Goal: Information Seeking & Learning: Find specific fact

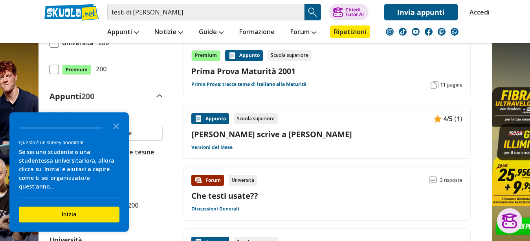
scroll to position [160, 0]
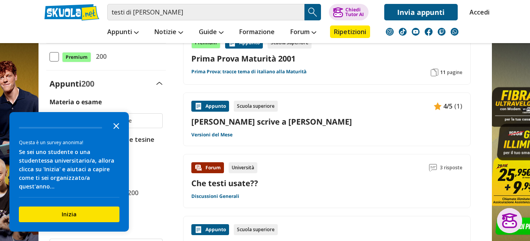
click at [114, 133] on icon "Close the survey" at bounding box center [116, 126] width 16 height 16
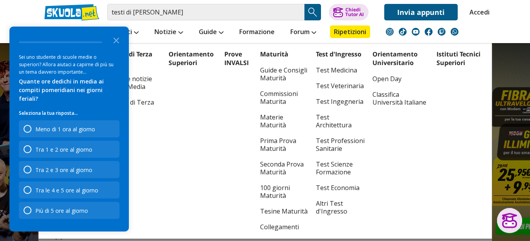
scroll to position [120, 0]
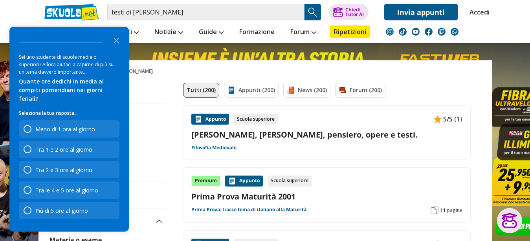
click at [311, 8] on img "Search Button" at bounding box center [313, 12] width 12 height 12
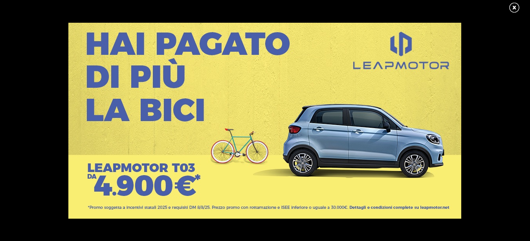
click at [514, 5] on link at bounding box center [518, 8] width 20 height 12
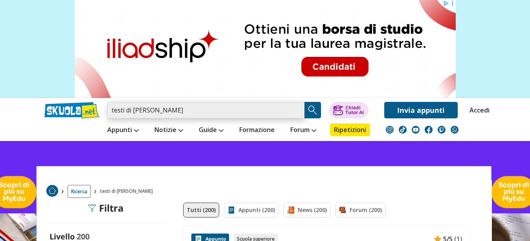
click at [193, 111] on input "testi di alessandro lovari" at bounding box center [205, 110] width 197 height 16
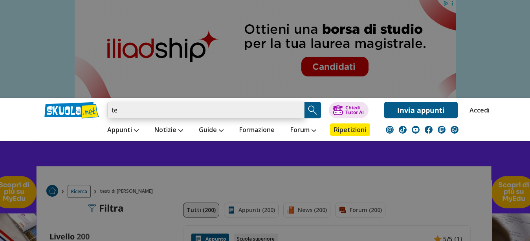
type input "t"
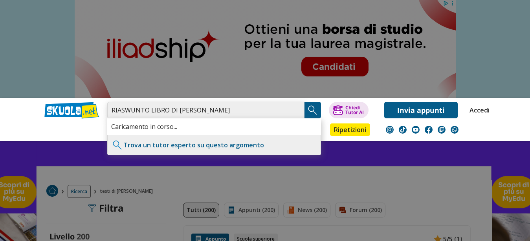
type input "RIASWUNTO LIBRO DI ALESSANDRO LOVARI"
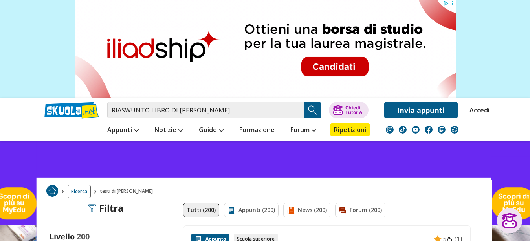
click at [311, 108] on img "Search Button" at bounding box center [313, 110] width 12 height 12
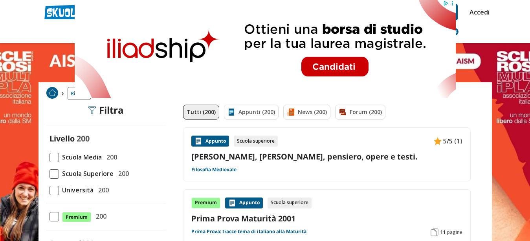
click at [58, 194] on span at bounding box center [53, 190] width 9 height 9
click at [49, 190] on input "Università 200" at bounding box center [49, 190] width 0 height 0
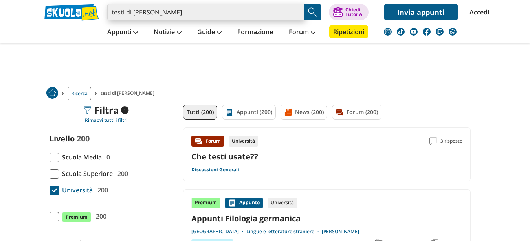
click at [190, 14] on input "testi di alessandro lovari" at bounding box center [205, 12] width 197 height 16
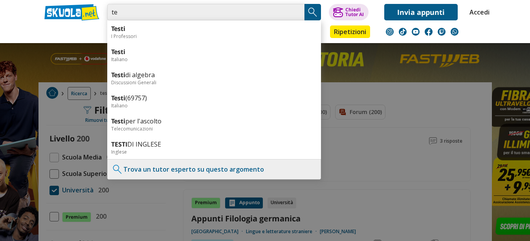
type input "t"
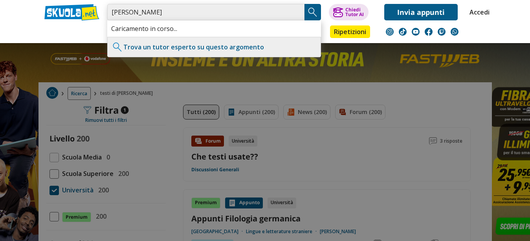
type input "ALESSANDRO LOVARI"
